Goal: Check status: Check status

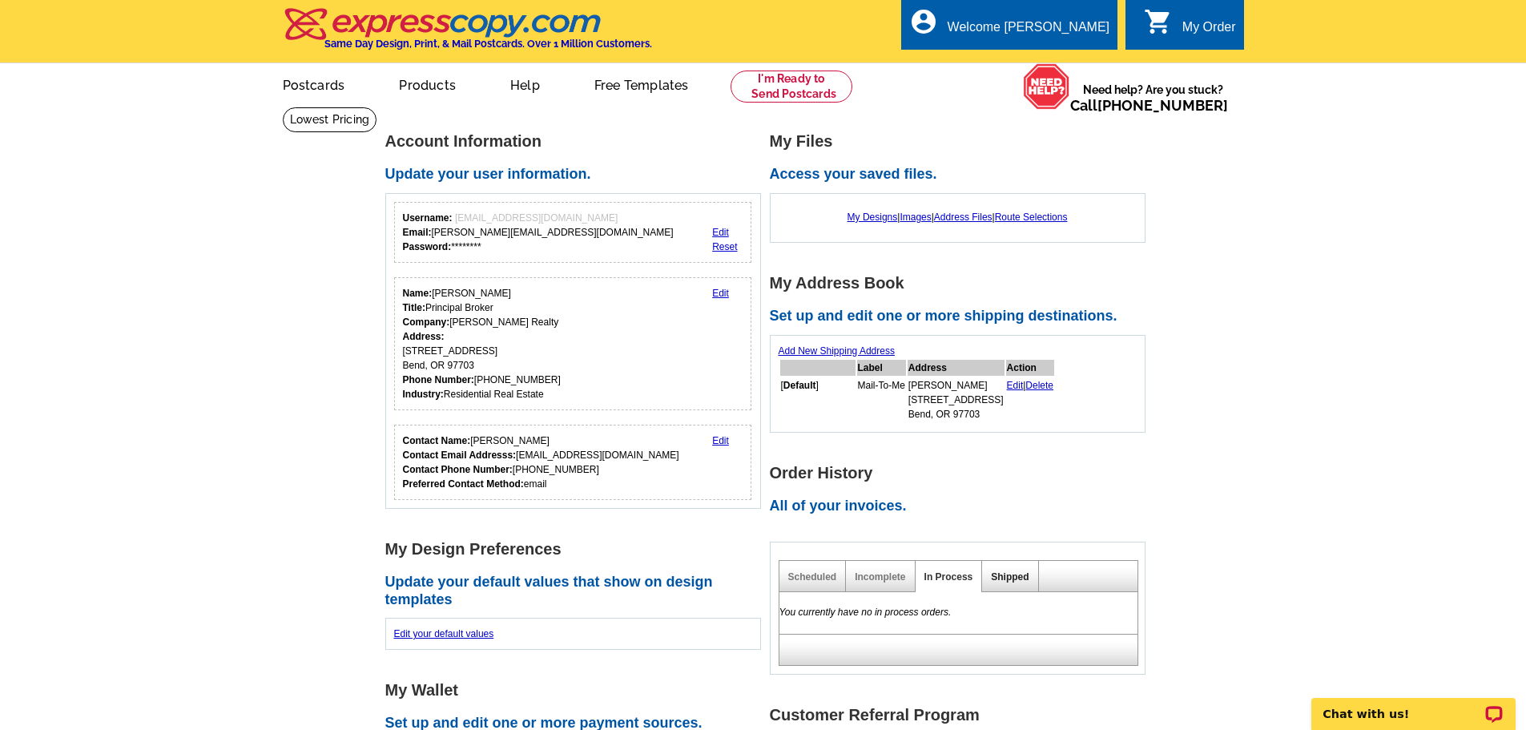
click at [1022, 578] on link "Shipped" at bounding box center [1010, 576] width 38 height 11
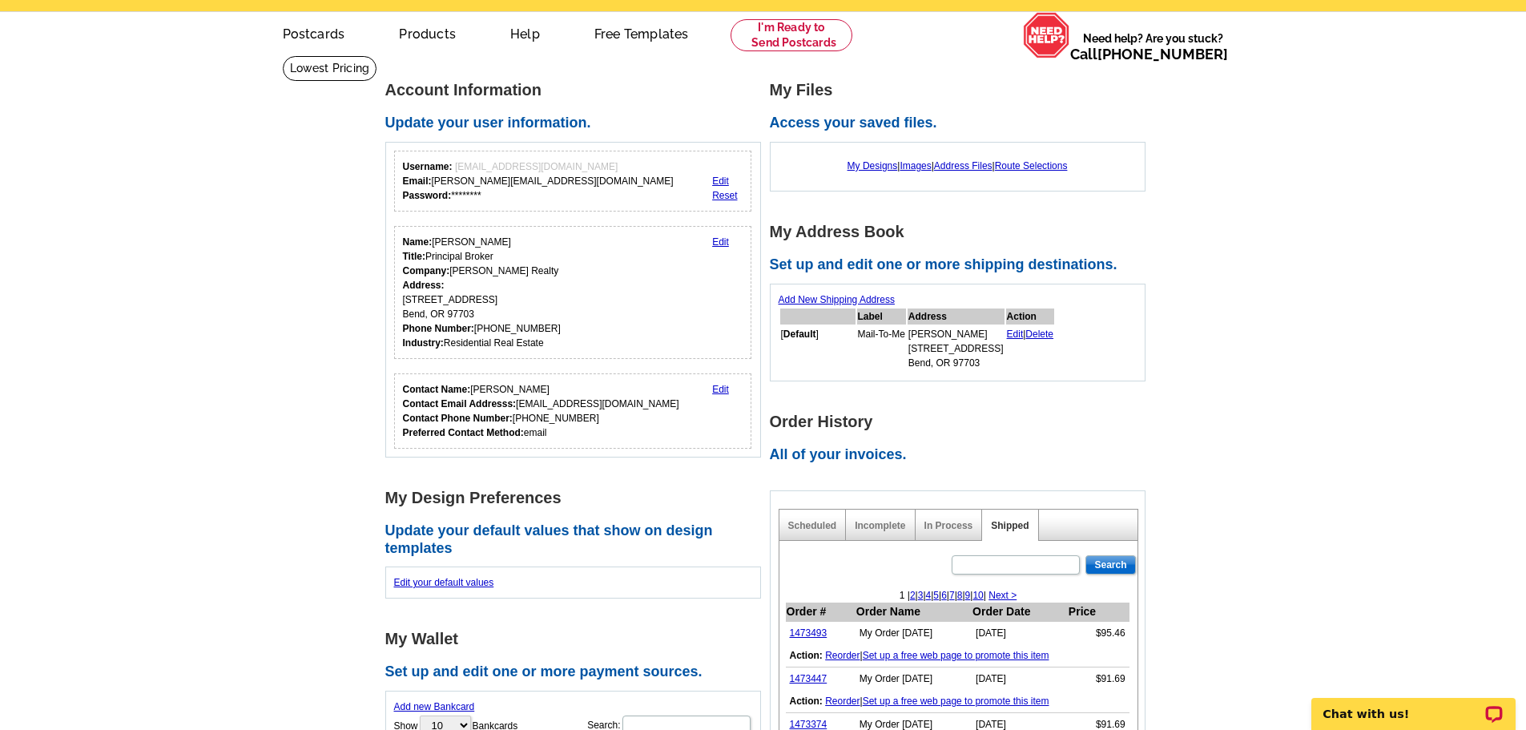
scroll to position [80, 0]
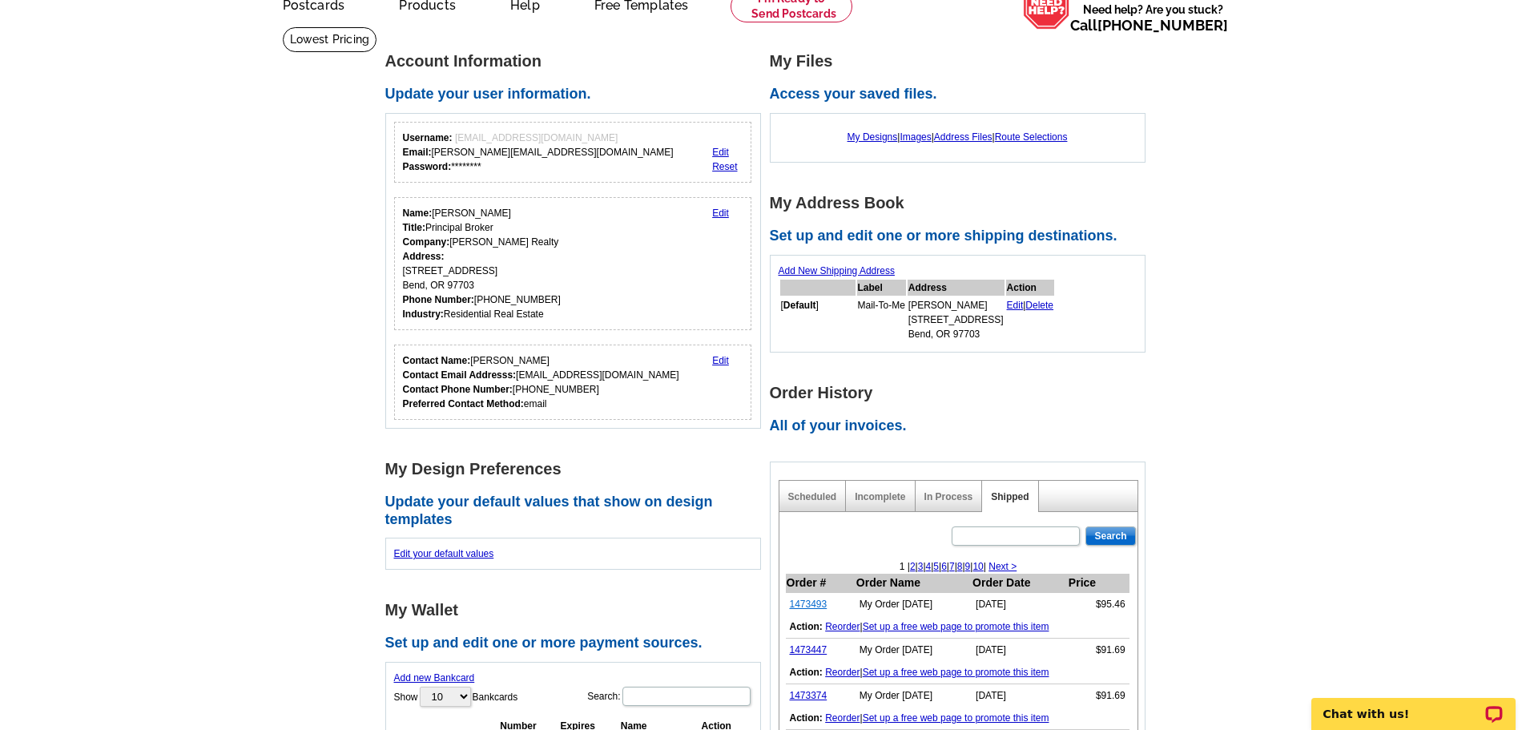
click at [810, 604] on link "1473493" at bounding box center [809, 603] width 38 height 11
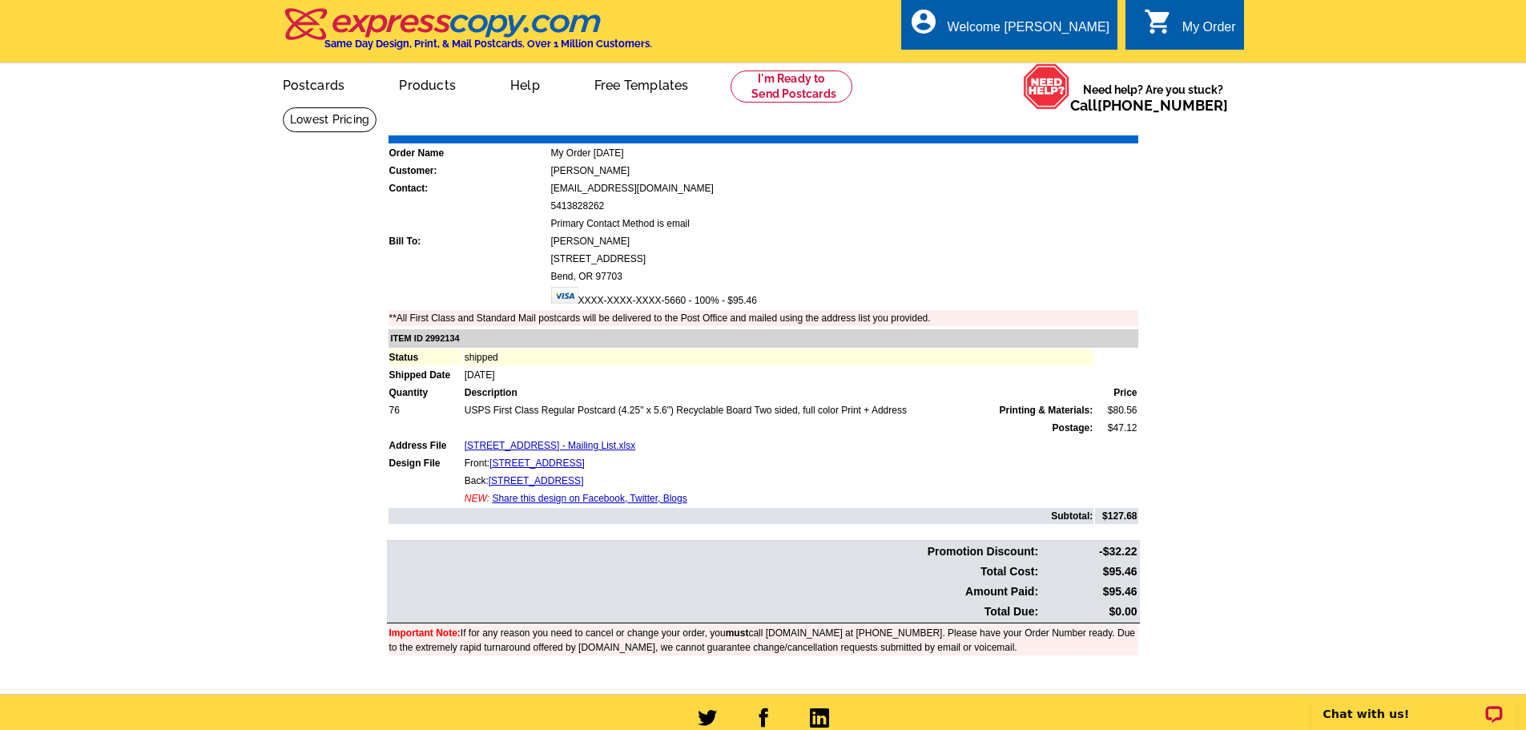
click at [1101, 128] on link "Print Invoice" at bounding box center [1097, 124] width 83 height 14
